Goal: Information Seeking & Learning: Compare options

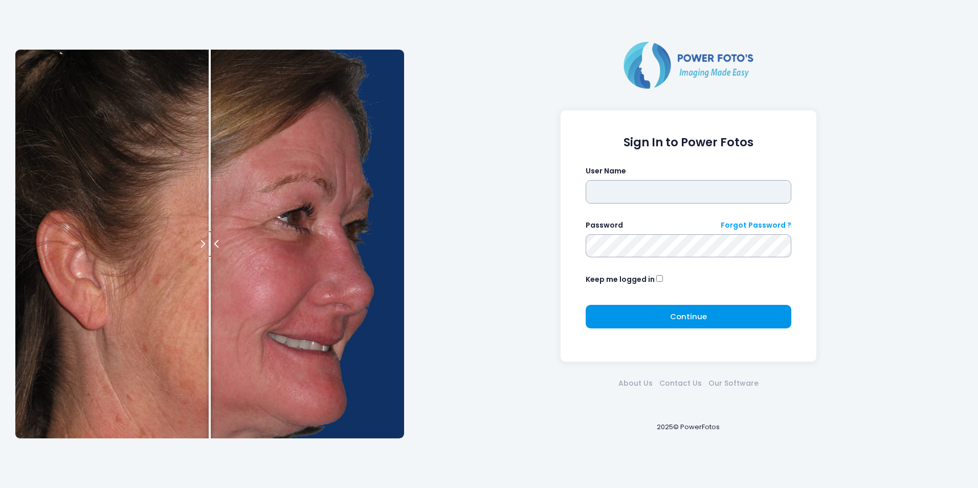
type input "****"
click at [650, 314] on button "Continue Please wait..." at bounding box center [689, 317] width 206 height 24
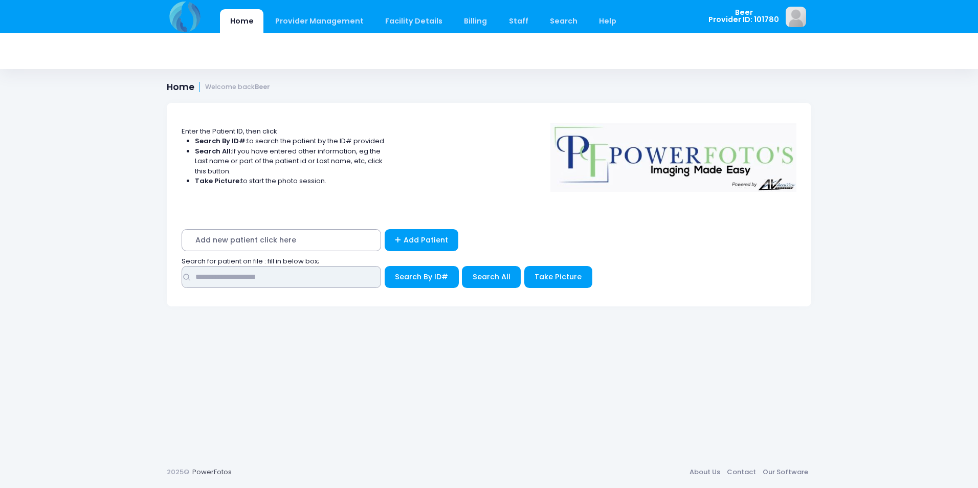
click at [316, 277] on input "text" at bounding box center [282, 277] width 200 height 22
type input "******"
click at [385, 266] on button "Search By ID#" at bounding box center [422, 277] width 74 height 22
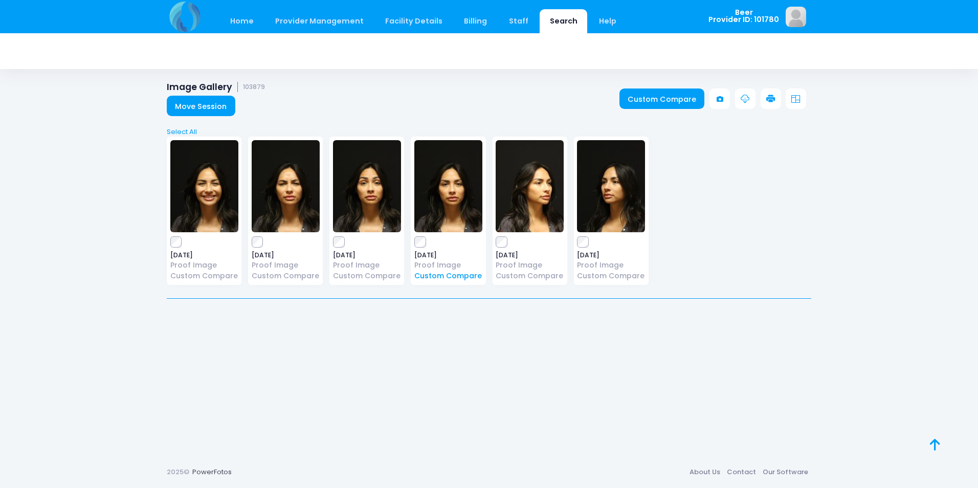
click at [429, 274] on link "Custom Compare" at bounding box center [448, 276] width 68 height 11
click at [436, 262] on link "Proof Image" at bounding box center [448, 265] width 68 height 11
click at [543, 197] on img at bounding box center [530, 186] width 68 height 92
click at [514, 211] on img at bounding box center [530, 186] width 68 height 92
click at [524, 265] on link "Proof Image" at bounding box center [530, 265] width 68 height 11
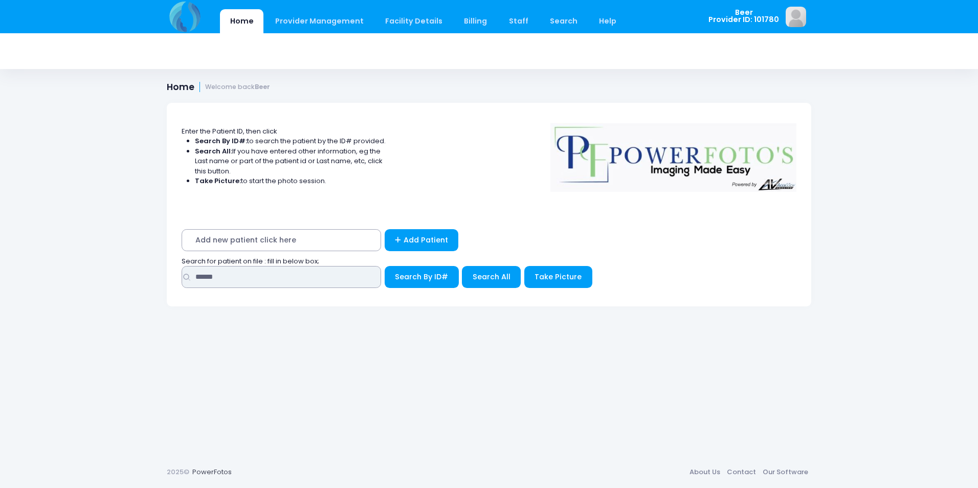
click at [279, 280] on input "******" at bounding box center [282, 277] width 200 height 22
drag, startPoint x: 279, startPoint y: 280, endPoint x: 223, endPoint y: 301, distance: 60.5
click at [223, 301] on div "Add new patient click here Add Patient Search for patient on file : fill in bel…" at bounding box center [489, 261] width 645 height 91
type input "*****"
click at [385, 266] on button "Search By ID#" at bounding box center [422, 277] width 74 height 22
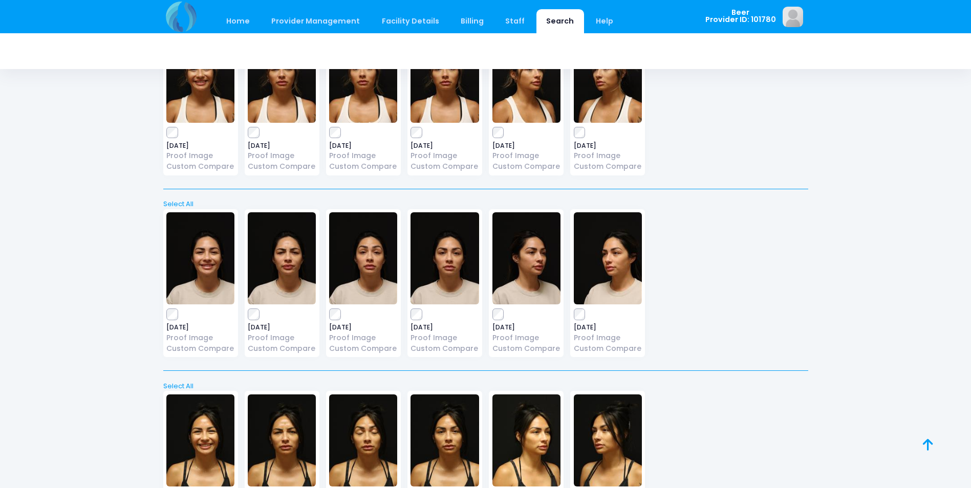
scroll to position [2035, 0]
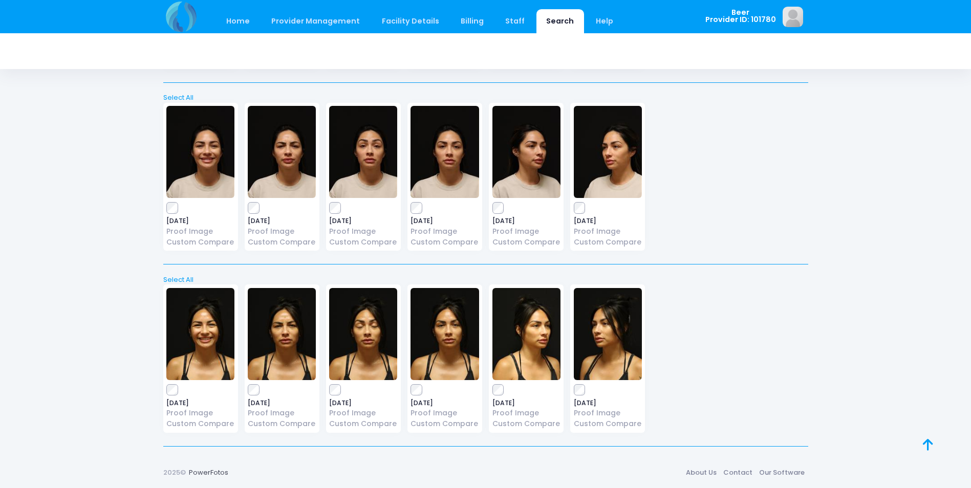
click at [605, 354] on img at bounding box center [608, 334] width 68 height 92
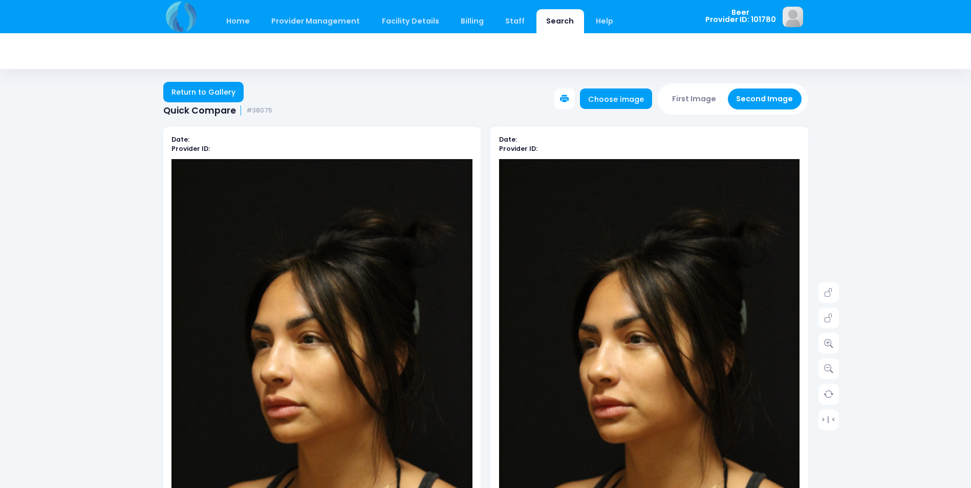
click at [608, 403] on img at bounding box center [649, 384] width 301 height 451
click at [827, 352] on link at bounding box center [828, 343] width 20 height 20
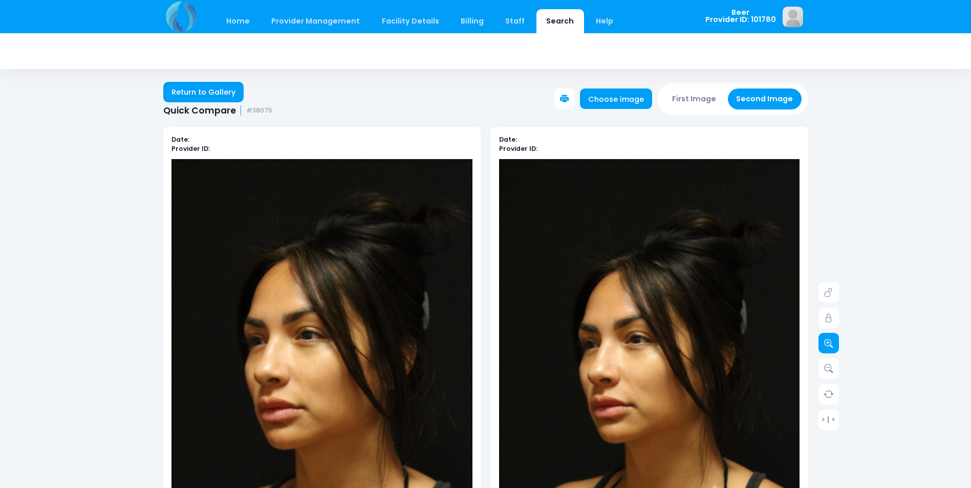
click at [827, 352] on link at bounding box center [828, 343] width 20 height 20
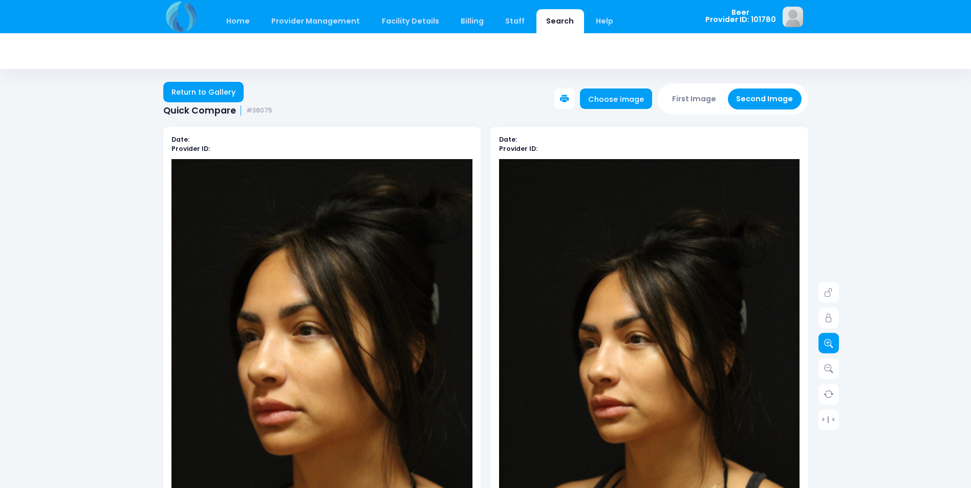
click at [827, 352] on link at bounding box center [828, 343] width 20 height 20
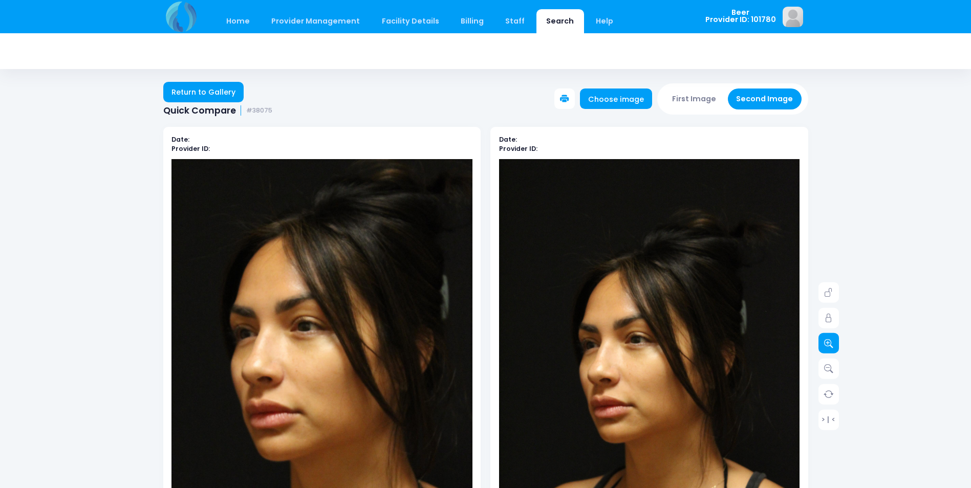
click at [827, 352] on link at bounding box center [828, 343] width 20 height 20
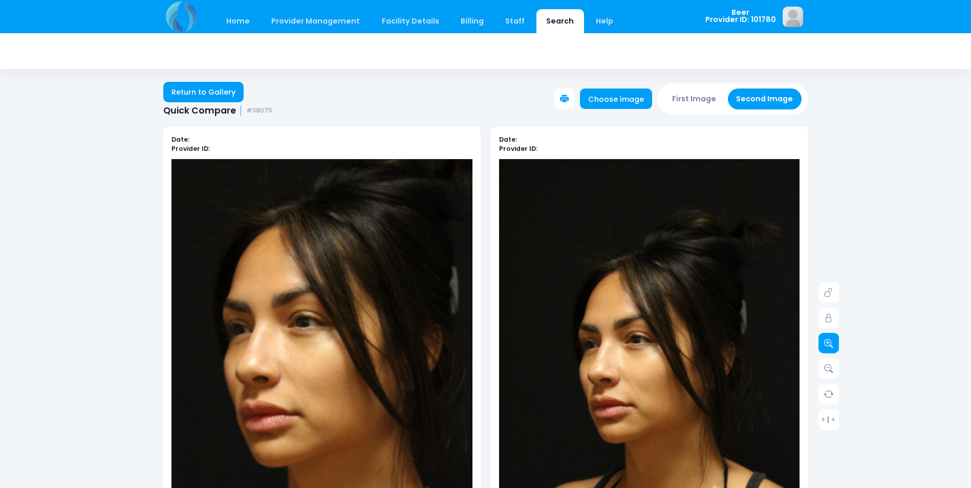
click at [827, 352] on link at bounding box center [828, 343] width 20 height 20
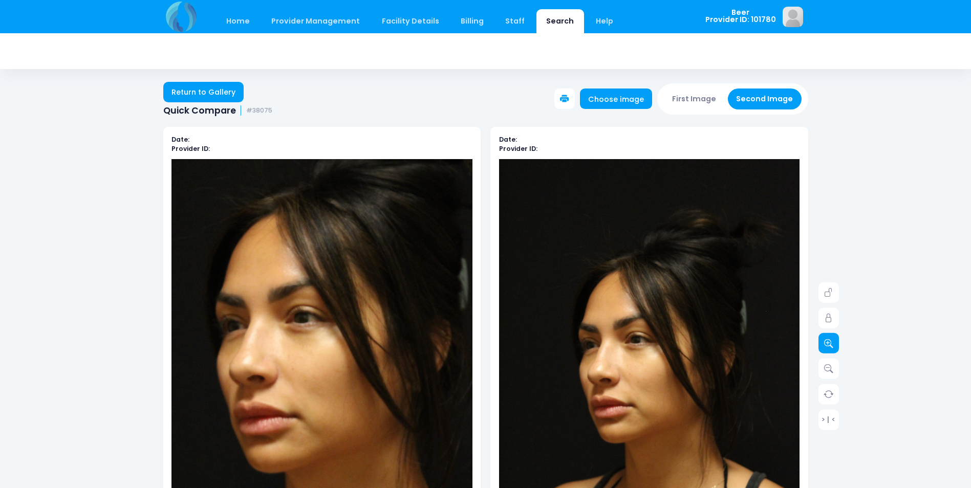
click at [827, 352] on link at bounding box center [828, 343] width 20 height 20
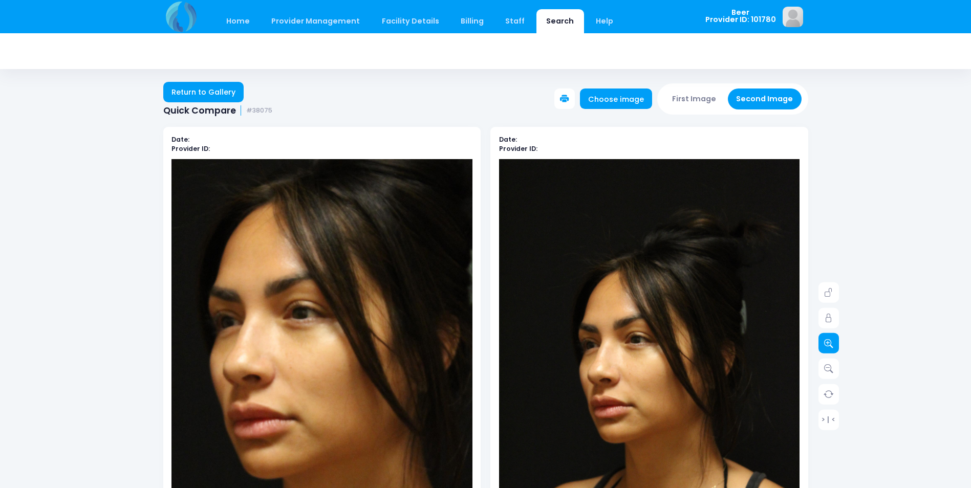
click at [827, 352] on link at bounding box center [828, 343] width 20 height 20
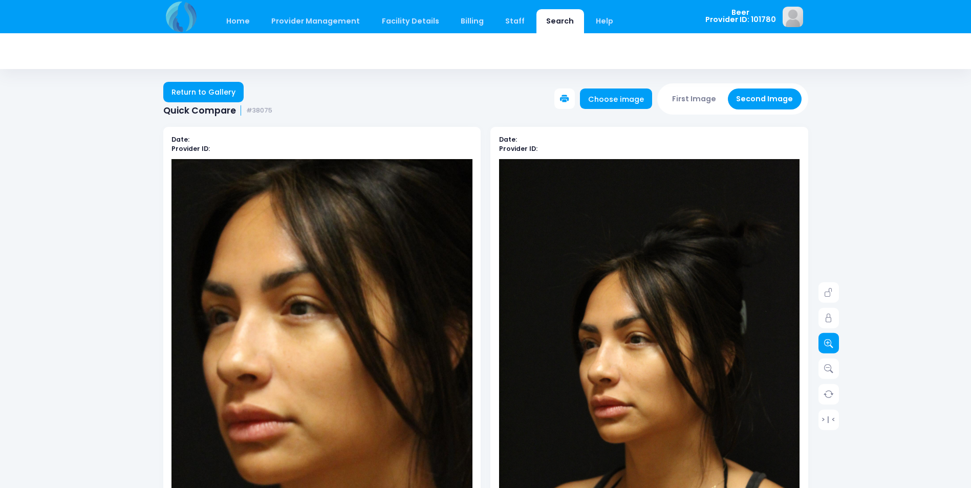
click at [827, 352] on link at bounding box center [828, 343] width 20 height 20
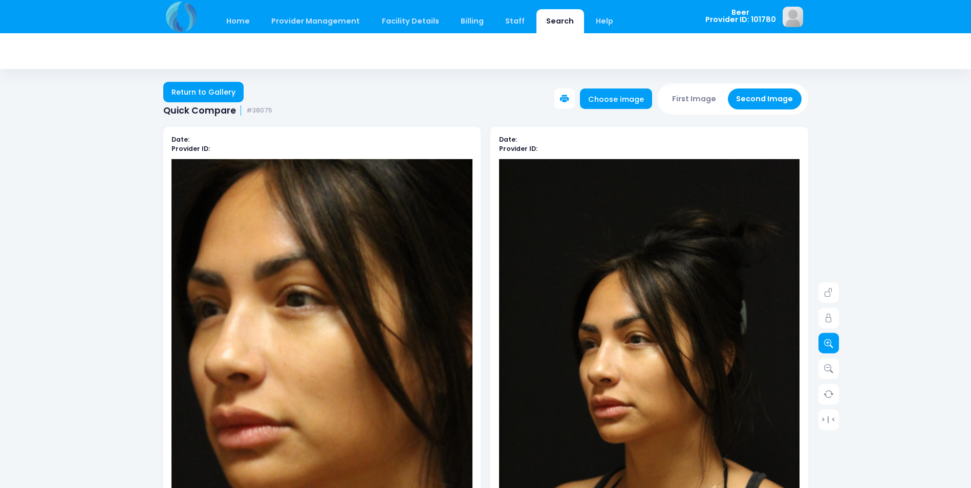
click at [827, 352] on link at bounding box center [828, 343] width 20 height 20
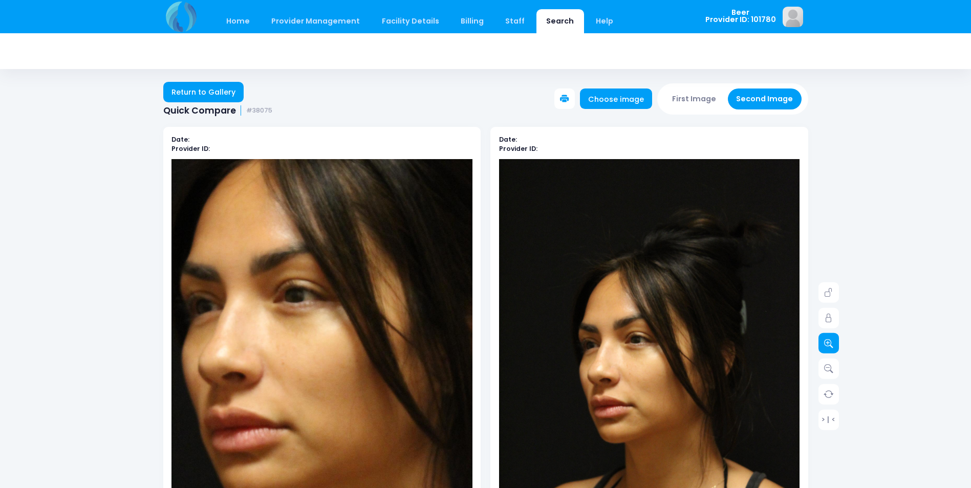
click at [827, 352] on link at bounding box center [828, 343] width 20 height 20
